Goal: Task Accomplishment & Management: Complete application form

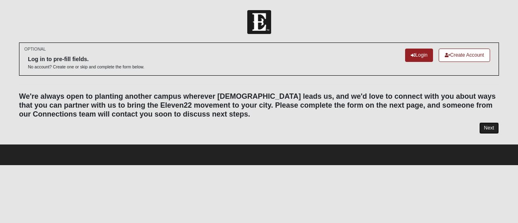
click at [490, 126] on link "Next" at bounding box center [489, 128] width 20 height 12
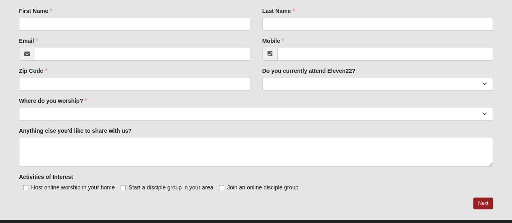
scroll to position [91, 0]
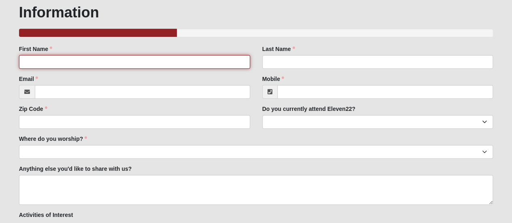
click at [28, 60] on input "First Name" at bounding box center [134, 62] width 231 height 14
type input "[PERSON_NAME]"
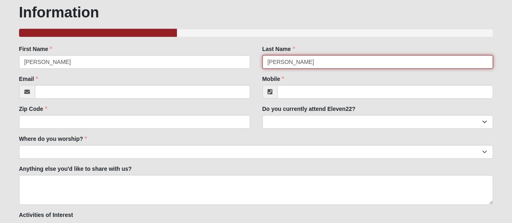
type input "[PERSON_NAME]"
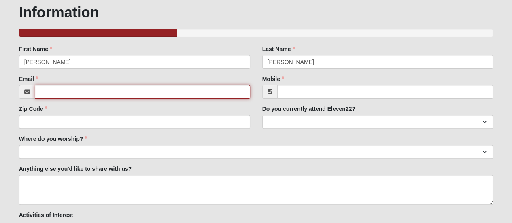
click at [39, 94] on input "Email" at bounding box center [142, 92] width 215 height 14
type input "[EMAIL_ADDRESS][DOMAIN_NAME]"
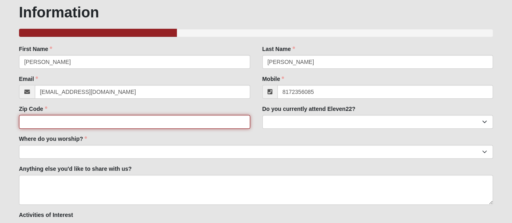
type input "[PHONE_NUMBER]"
click at [29, 120] on input "Zip Code" at bounding box center [134, 122] width 231 height 14
type input "76035"
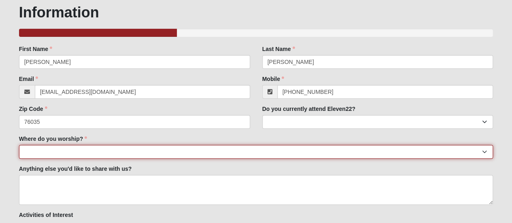
click at [30, 148] on select "[GEOGRAPHIC_DATA] [GEOGRAPHIC_DATA] (Coming Soon) Eleven22 Online [PERSON_NAME]…" at bounding box center [256, 152] width 474 height 14
click at [30, 151] on select "[GEOGRAPHIC_DATA] [GEOGRAPHIC_DATA] (Coming Soon) Eleven22 Online [PERSON_NAME]…" at bounding box center [256, 152] width 474 height 14
click at [32, 153] on select "[GEOGRAPHIC_DATA] [GEOGRAPHIC_DATA] (Coming Soon) Eleven22 Online [PERSON_NAME]…" at bounding box center [256, 152] width 474 height 14
click at [19, 145] on select "[GEOGRAPHIC_DATA] [GEOGRAPHIC_DATA] (Coming Soon) Eleven22 Online [PERSON_NAME]…" at bounding box center [256, 152] width 474 height 14
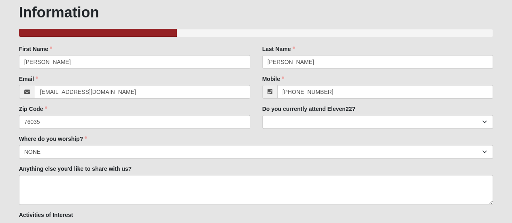
click at [85, 138] on label "Where do you worship?" at bounding box center [53, 139] width 68 height 8
click at [85, 145] on select "[GEOGRAPHIC_DATA] [GEOGRAPHIC_DATA] (Coming Soon) Eleven22 Online [PERSON_NAME]…" at bounding box center [256, 152] width 474 height 14
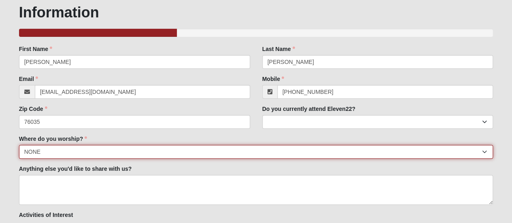
click at [44, 151] on select "[GEOGRAPHIC_DATA] [GEOGRAPHIC_DATA] (Coming Soon) Eleven22 Online [PERSON_NAME]…" at bounding box center [256, 152] width 474 height 14
click at [44, 148] on select "[GEOGRAPHIC_DATA] [GEOGRAPHIC_DATA] (Coming Soon) Eleven22 Online [PERSON_NAME]…" at bounding box center [256, 152] width 474 height 14
click at [42, 146] on select "[GEOGRAPHIC_DATA] [GEOGRAPHIC_DATA] (Coming Soon) Eleven22 Online [PERSON_NAME]…" at bounding box center [256, 152] width 474 height 14
click at [483, 151] on select "[GEOGRAPHIC_DATA] [GEOGRAPHIC_DATA] (Coming Soon) Eleven22 Online [PERSON_NAME]…" at bounding box center [256, 152] width 474 height 14
click at [41, 151] on select "[GEOGRAPHIC_DATA] [GEOGRAPHIC_DATA] (Coming Soon) Eleven22 Online [PERSON_NAME]…" at bounding box center [256, 152] width 474 height 14
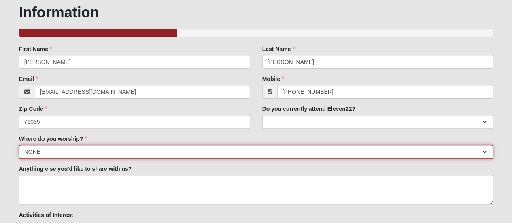
select select "10"
click at [19, 145] on select "[GEOGRAPHIC_DATA] [GEOGRAPHIC_DATA] (Coming Soon) Eleven22 Online [PERSON_NAME]…" at bounding box center [256, 152] width 474 height 14
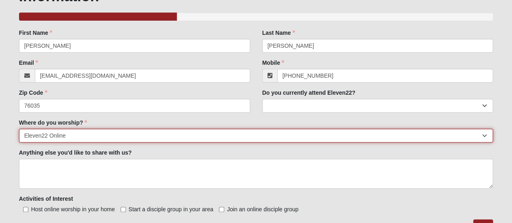
scroll to position [146, 0]
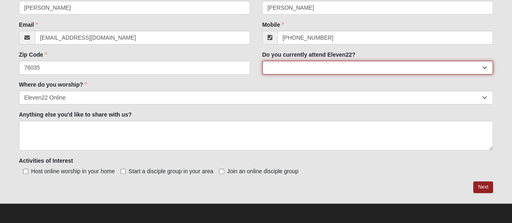
click at [483, 63] on select "Yes No" at bounding box center [377, 68] width 231 height 14
select select "No"
click at [262, 61] on select "Yes No" at bounding box center [377, 68] width 231 height 14
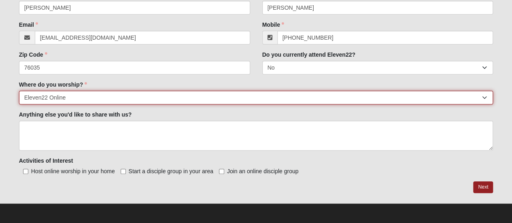
click at [71, 95] on select "[GEOGRAPHIC_DATA] [GEOGRAPHIC_DATA] (Coming Soon) Eleven22 Online [PERSON_NAME]…" at bounding box center [256, 98] width 474 height 14
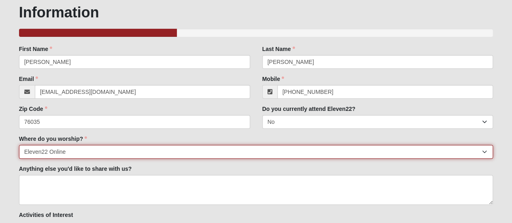
scroll to position [75, 0]
